Goal: Navigation & Orientation: Find specific page/section

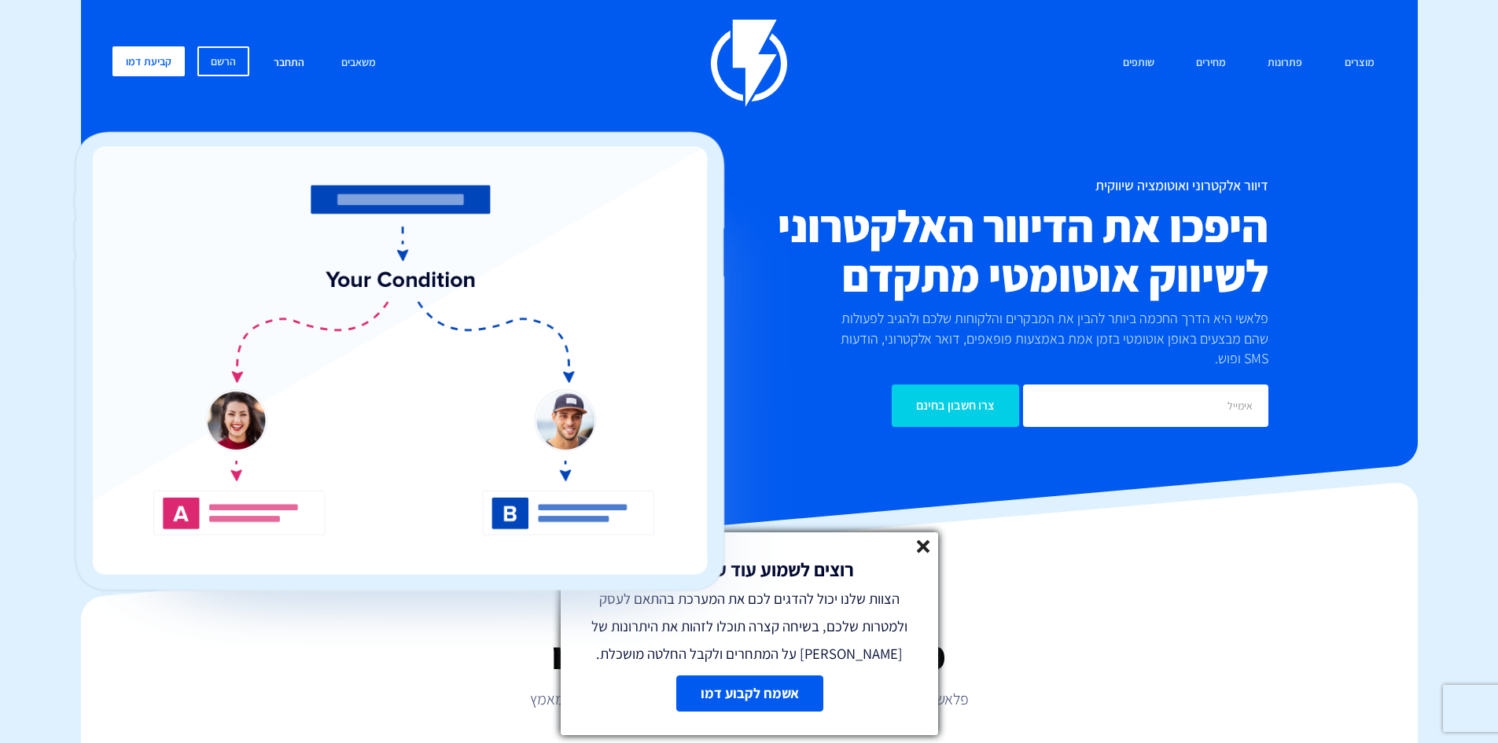
click at [297, 72] on link "התחבר" at bounding box center [289, 63] width 54 height 34
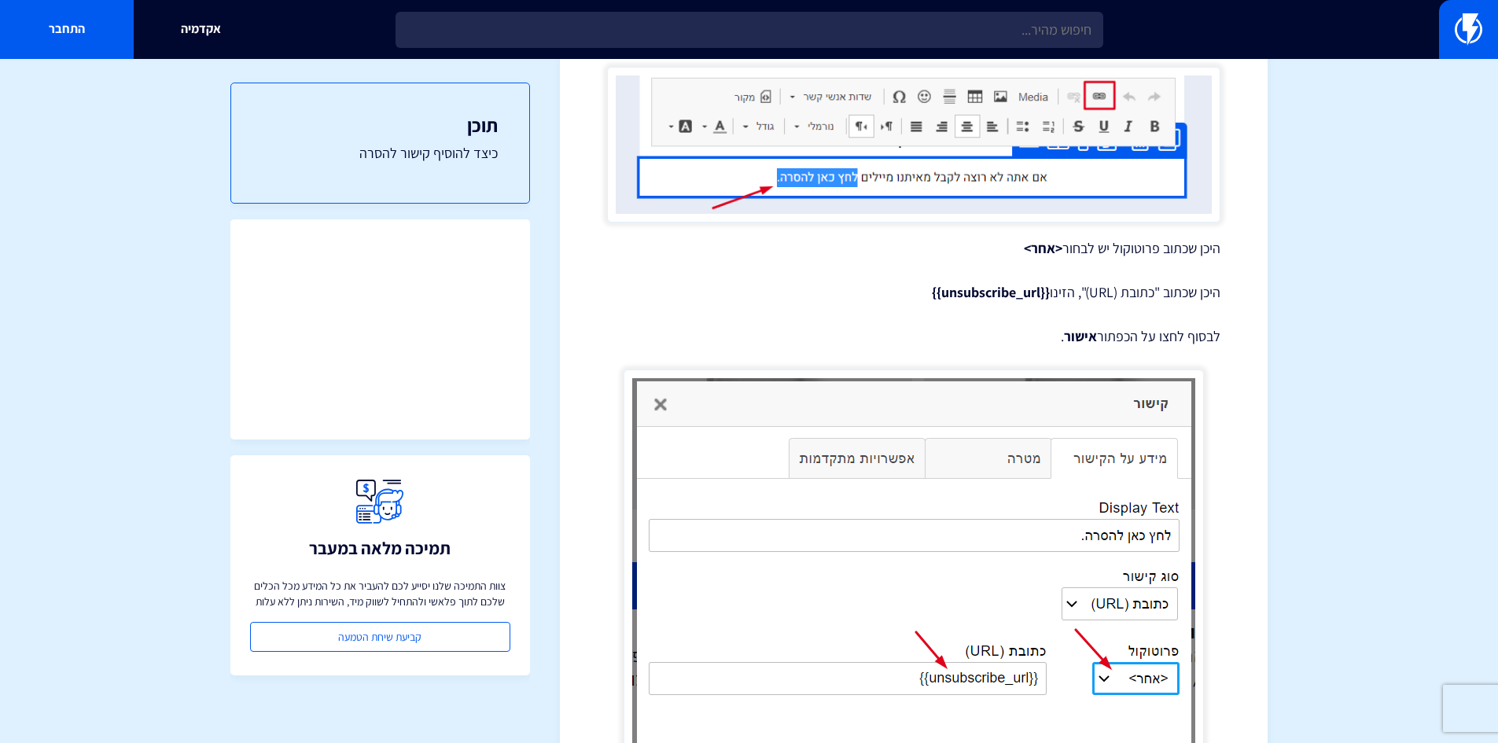
scroll to position [551, 0]
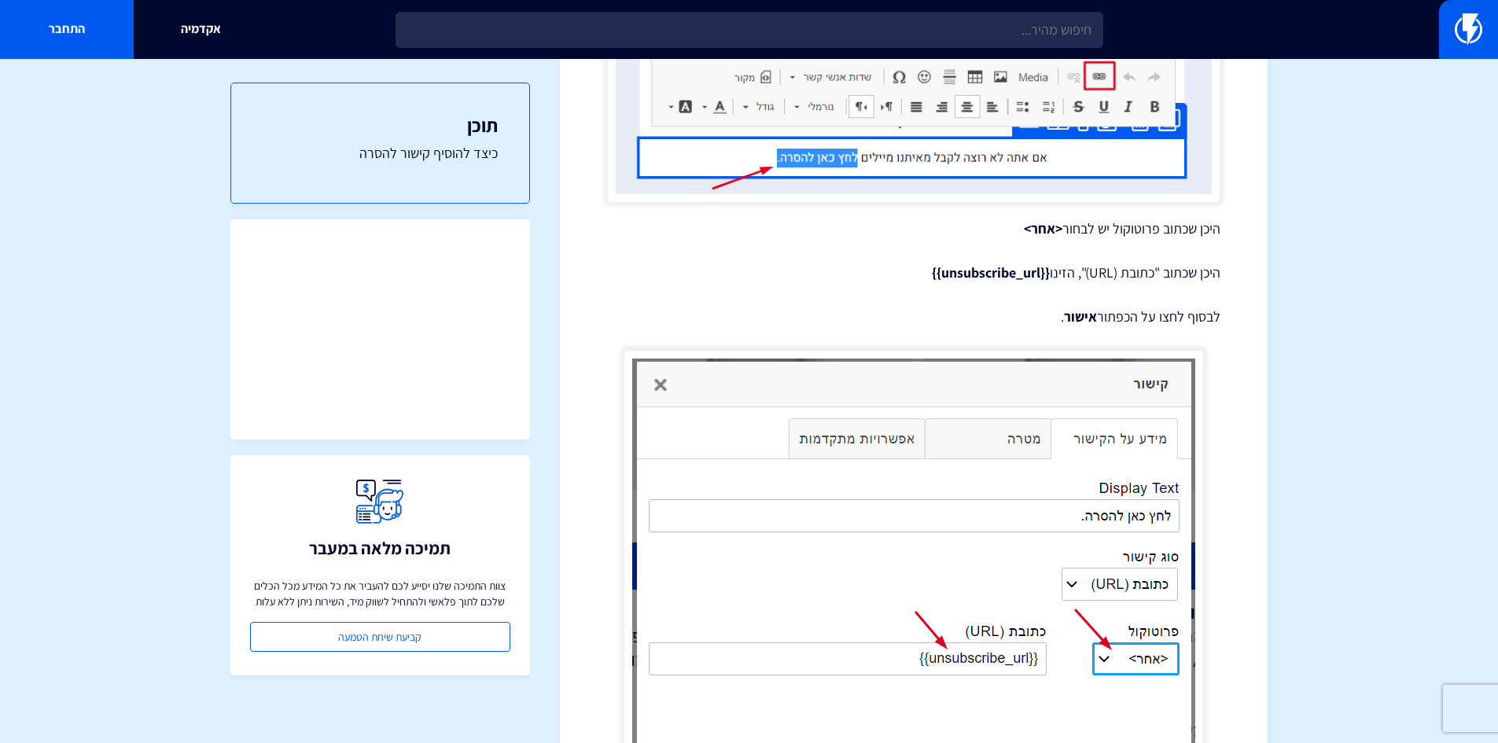
scroll to position [657, 0]
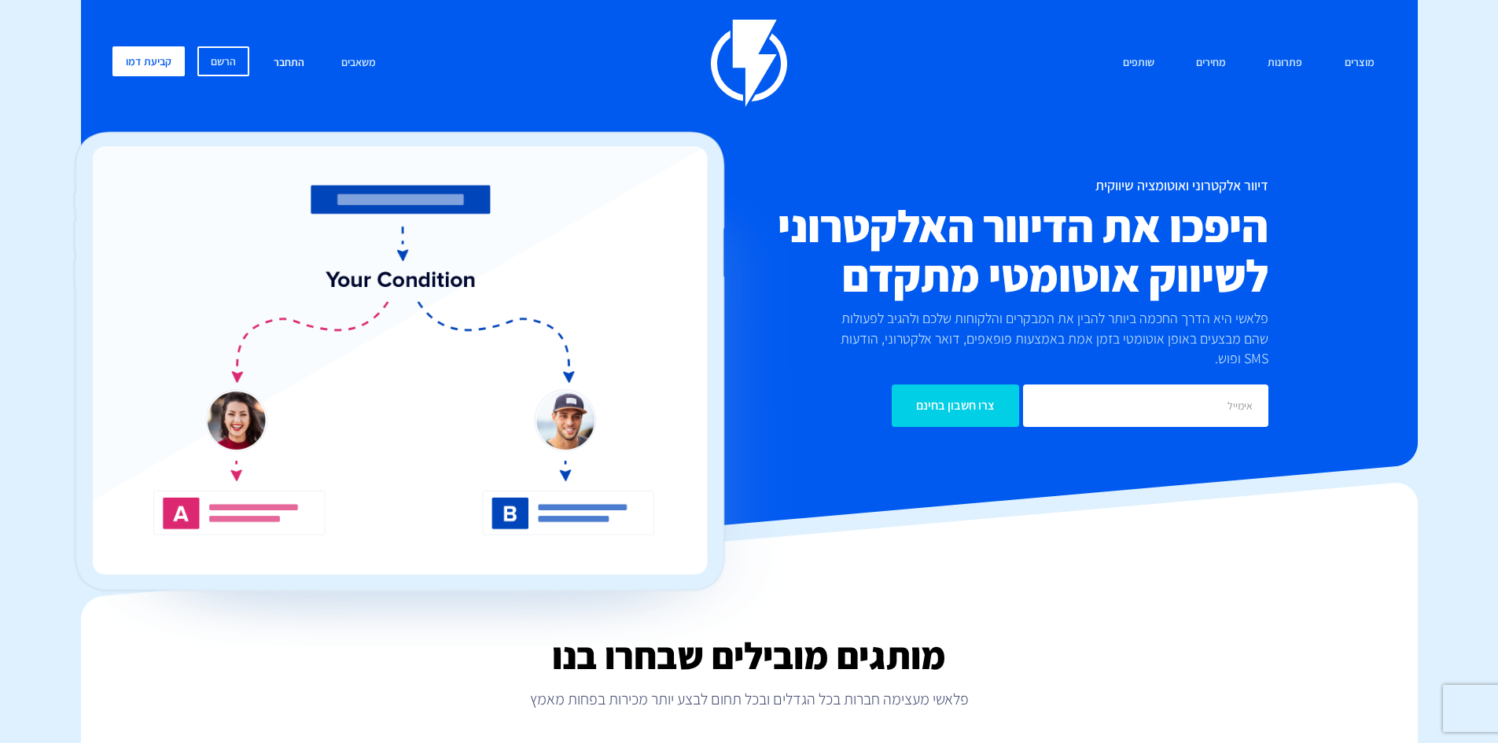
click at [287, 74] on link "התחבר" at bounding box center [289, 63] width 54 height 34
